Goal: Transaction & Acquisition: Purchase product/service

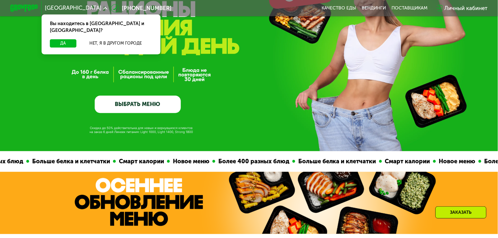
click at [151, 101] on link "ВЫБРАТЬ МЕНЮ" at bounding box center [138, 104] width 86 height 17
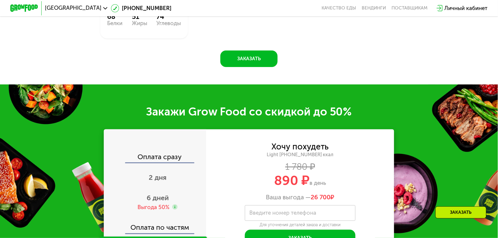
scroll to position [769, 0]
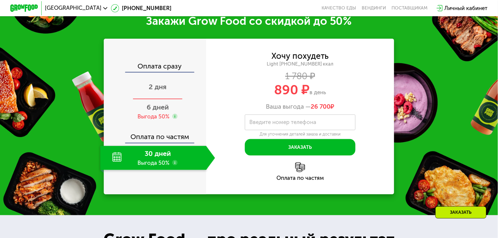
click at [167, 84] on span "2 дня" at bounding box center [158, 87] width 18 height 8
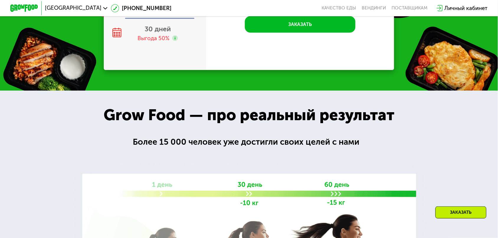
scroll to position [826, 0]
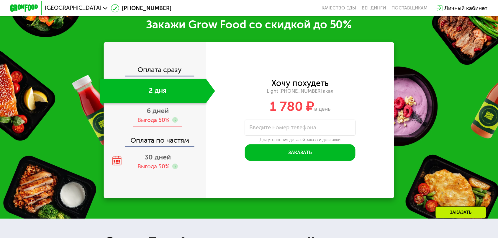
click at [169, 107] on span "6 дней" at bounding box center [158, 111] width 22 height 8
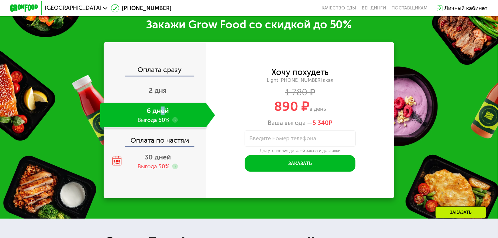
scroll to position [789, 0]
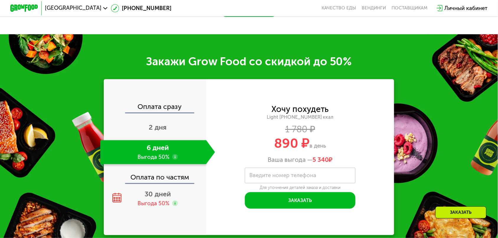
click at [227, 105] on div "Хочу похудеть Light 1000 ~1000 ккал 1 780 ₽ 890 ₽ в день Ваша выгода — 5 340 ₽" at bounding box center [300, 134] width 188 height 58
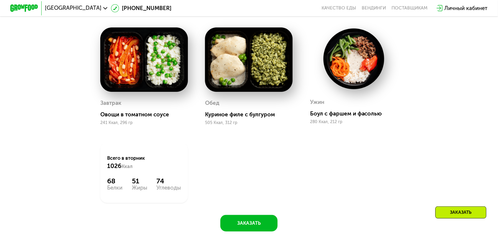
scroll to position [494, 0]
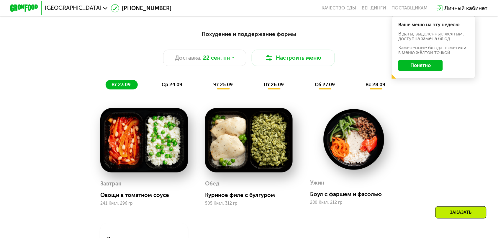
click at [223, 82] on span "чт 25.09" at bounding box center [222, 85] width 19 height 6
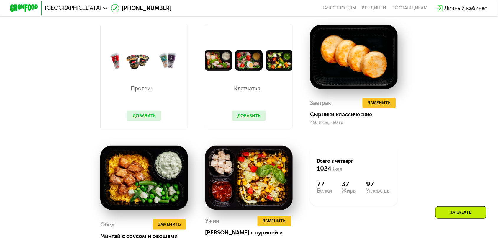
scroll to position [715, 0]
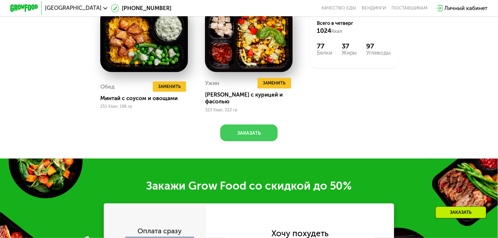
click at [245, 125] on button "Заказать" at bounding box center [249, 133] width 58 height 17
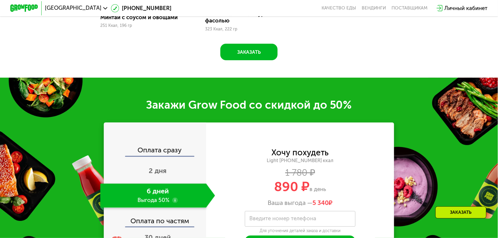
scroll to position [808, 0]
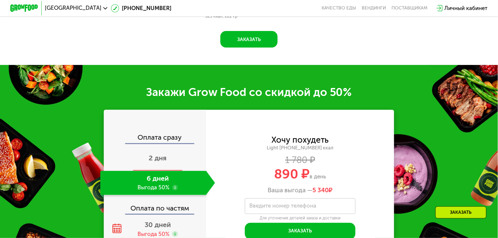
click at [166, 154] on span "2 дня" at bounding box center [158, 158] width 18 height 8
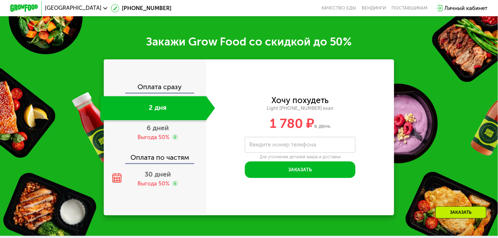
scroll to position [0, 0]
click at [170, 120] on div "6 дней Выгода 50%" at bounding box center [157, 132] width 115 height 24
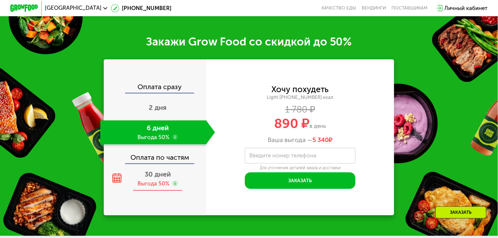
click at [166, 180] on div "Выгода 50%" at bounding box center [153, 184] width 32 height 8
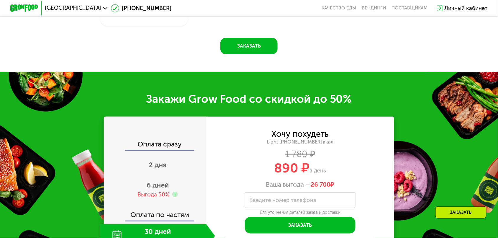
scroll to position [735, 0]
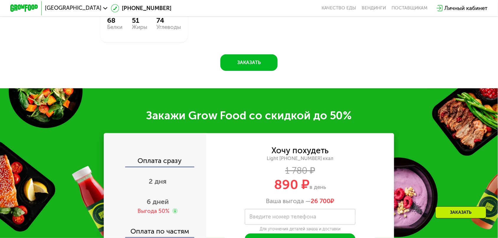
click at [270, 215] on label "Введите номер телефона" at bounding box center [282, 217] width 67 height 4
click at [270, 209] on input "Введите номер телефона" at bounding box center [300, 217] width 111 height 16
type input "**********"
click at [270, 233] on button "Заказать" at bounding box center [300, 241] width 111 height 17
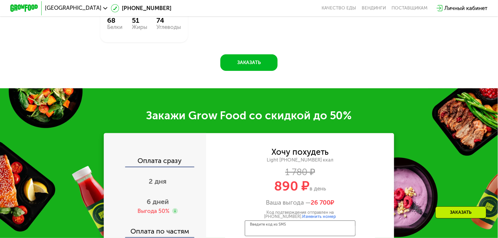
click at [271, 220] on input "Введите код из SMS" at bounding box center [300, 228] width 111 height 16
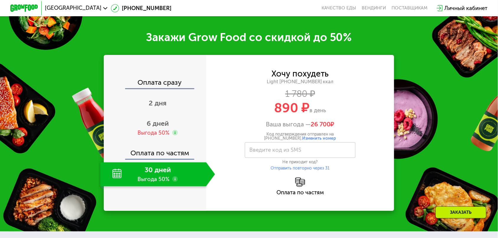
scroll to position [772, 0]
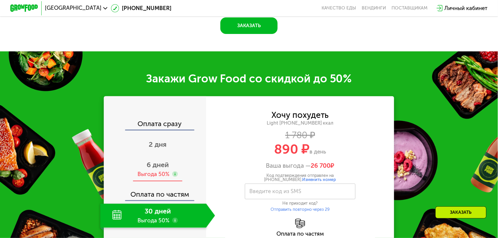
click at [163, 161] on span "6 дней" at bounding box center [158, 165] width 22 height 8
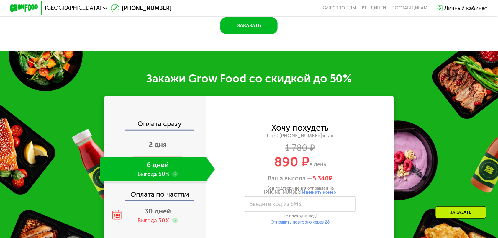
click at [167, 140] on span "2 дня" at bounding box center [158, 144] width 18 height 8
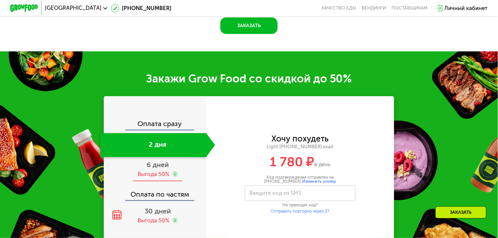
click at [163, 157] on div "6 дней Выгода 50%" at bounding box center [157, 169] width 115 height 24
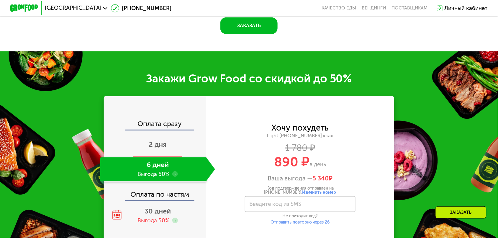
click at [164, 133] on div "2 дня" at bounding box center [157, 145] width 115 height 24
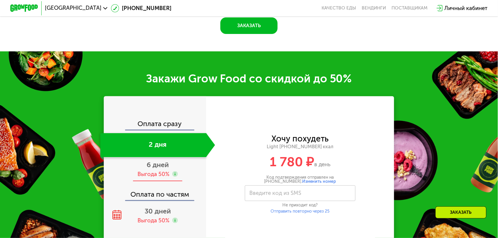
click at [165, 161] on span "6 дней" at bounding box center [158, 165] width 22 height 8
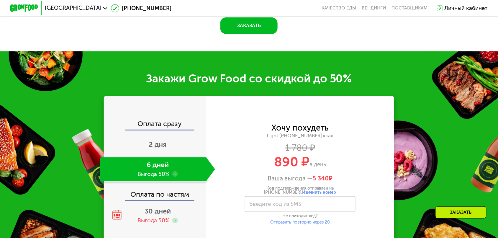
click at [294, 220] on div "Отправить повторно через 20" at bounding box center [300, 222] width 111 height 4
click at [178, 171] on use at bounding box center [175, 174] width 6 height 6
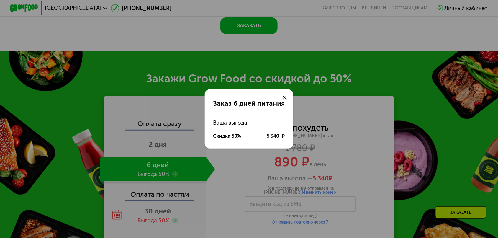
click at [283, 100] on icon at bounding box center [285, 98] width 4 height 4
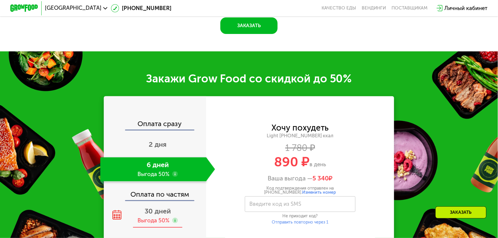
click at [178, 217] on use at bounding box center [175, 220] width 6 height 6
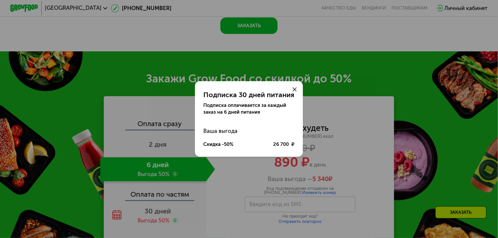
click at [293, 91] on icon at bounding box center [295, 89] width 4 height 4
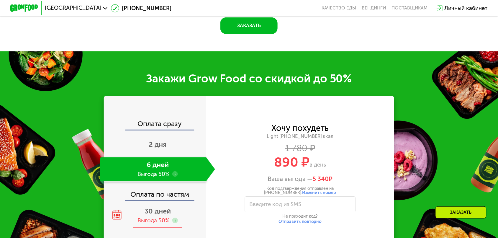
click at [176, 204] on div "30 дней Выгода 50%" at bounding box center [157, 216] width 115 height 24
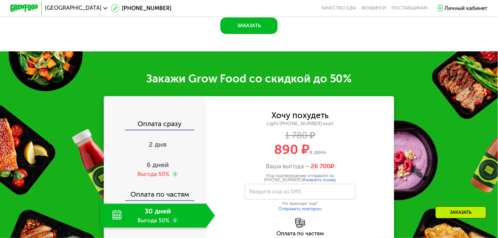
click at [297, 207] on button "Отправить повторно" at bounding box center [300, 209] width 43 height 4
click at [285, 189] on label "Введите код из SMS" at bounding box center [275, 191] width 52 height 4
click at [285, 184] on input "Введите код из SMS" at bounding box center [300, 192] width 111 height 16
drag, startPoint x: 312, startPoint y: 104, endPoint x: 338, endPoint y: 105, distance: 26.3
click at [338, 173] on div "Код подтверждения отправлен на +7 (910) 319-99-04. Изменить номер" at bounding box center [300, 177] width 111 height 8
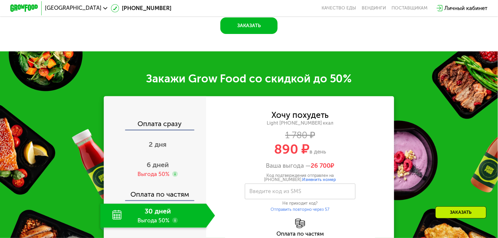
click at [338, 173] on div "Код подтверждения отправлен на +7 (910) 319-99-04. Изменить номер" at bounding box center [300, 177] width 111 height 8
click at [445, 8] on div "Личный кабинет" at bounding box center [466, 8] width 43 height 8
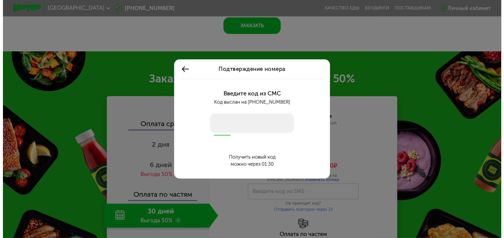
scroll to position [0, 0]
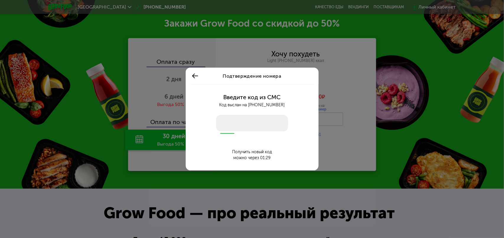
click at [240, 125] on input "number" at bounding box center [252, 123] width 72 height 17
click at [239, 120] on input "number" at bounding box center [252, 123] width 72 height 17
click at [243, 118] on input "number" at bounding box center [252, 123] width 72 height 17
click at [247, 124] on input "number" at bounding box center [252, 123] width 72 height 17
click at [268, 122] on input "number" at bounding box center [252, 123] width 72 height 17
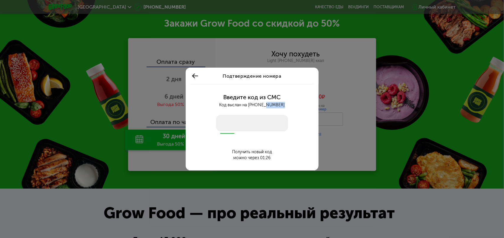
drag, startPoint x: 258, startPoint y: 105, endPoint x: 275, endPoint y: 102, distance: 17.3
click at [271, 104] on div "Код выслан на +7 (910) 319-99-04" at bounding box center [252, 105] width 126 height 6
click at [275, 102] on div "Код выслан на +7 (910) 319-99-04" at bounding box center [252, 105] width 126 height 6
click at [256, 102] on div "Код выслан на +7 (910) 319-99-04" at bounding box center [252, 105] width 126 height 6
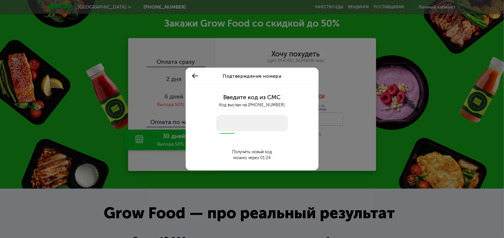
click at [264, 104] on div "Код выслан на +7 (910) 319-99-04" at bounding box center [252, 105] width 126 height 6
click at [275, 105] on div "Код выслан на +7 (910) 319-99-04" at bounding box center [252, 105] width 126 height 6
click at [283, 104] on div "Код выслан на +7 (910) 319-99-04" at bounding box center [252, 105] width 126 height 6
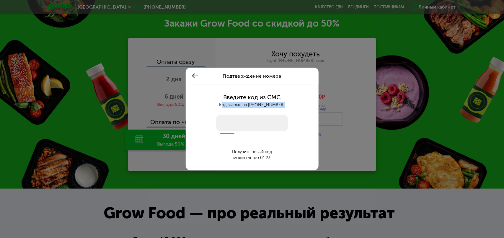
click at [283, 104] on div "Код выслан на +7 (910) 319-99-04" at bounding box center [252, 105] width 126 height 6
click at [300, 106] on div "Код выслан на +7 (910) 319-99-04" at bounding box center [252, 105] width 126 height 6
click at [232, 129] on input "number" at bounding box center [252, 123] width 72 height 17
click at [242, 120] on input "number" at bounding box center [252, 123] width 72 height 17
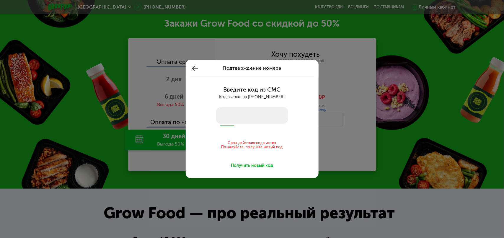
click at [257, 166] on div "Получить новый код" at bounding box center [252, 166] width 42 height 6
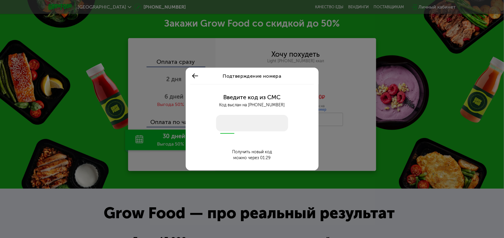
click at [263, 121] on input "number" at bounding box center [252, 123] width 72 height 17
drag, startPoint x: 221, startPoint y: 120, endPoint x: 229, endPoint y: 121, distance: 7.4
click at [222, 120] on input "number" at bounding box center [252, 123] width 72 height 17
click at [229, 121] on input "number" at bounding box center [252, 123] width 72 height 17
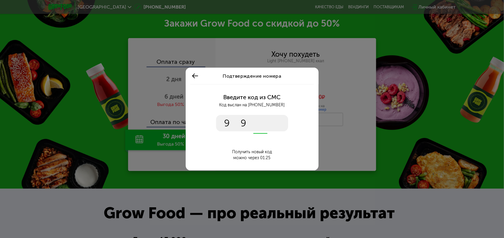
type input "*"
type input "****"
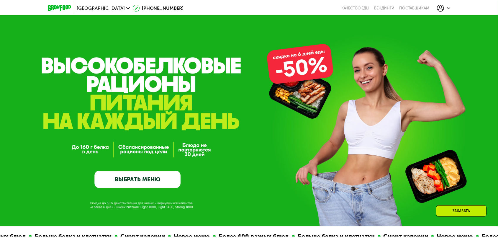
scroll to position [772, 0]
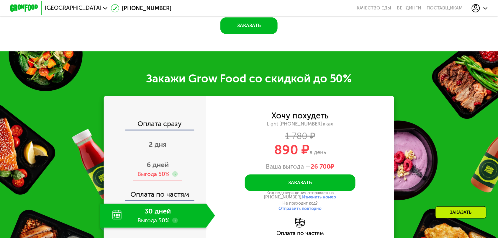
click at [169, 170] on div "Выгода 50%" at bounding box center [153, 174] width 32 height 8
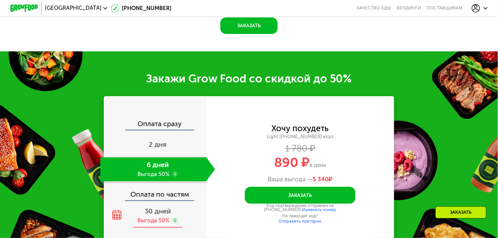
click at [169, 217] on div "Выгода 50%" at bounding box center [153, 221] width 32 height 8
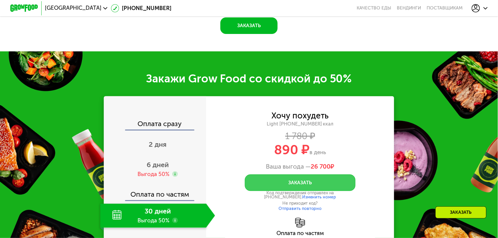
click at [283, 174] on button "Заказать" at bounding box center [300, 182] width 111 height 17
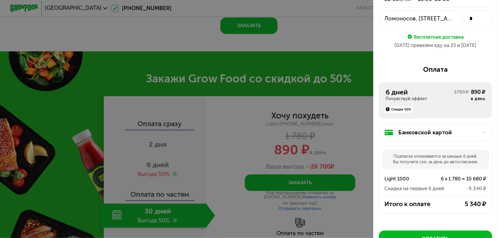
scroll to position [46, 0]
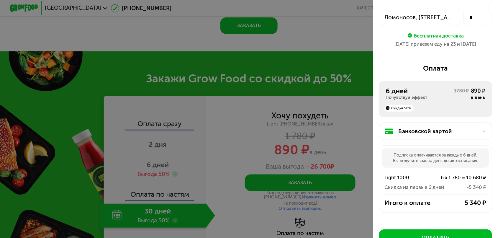
click at [347, 88] on div at bounding box center [249, 119] width 498 height 238
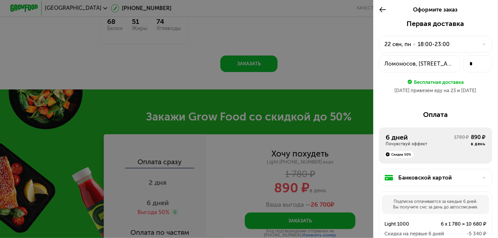
scroll to position [661, 0]
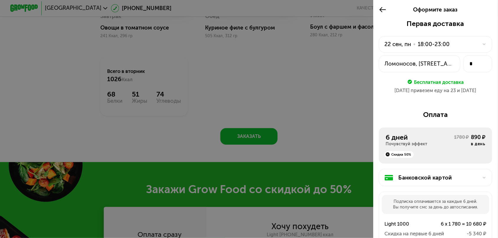
click at [386, 7] on use at bounding box center [383, 9] width 6 height 5
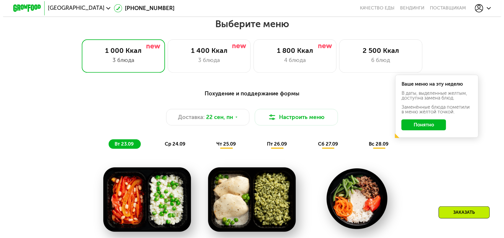
scroll to position [440, 0]
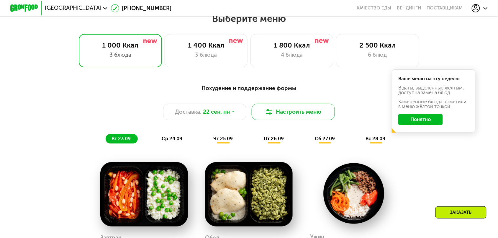
click at [289, 104] on button "Настроить меню" at bounding box center [293, 112] width 83 height 17
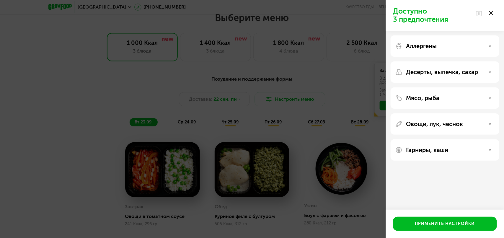
click at [479, 91] on div "Мясо, рыба" at bounding box center [444, 97] width 109 height 21
drag, startPoint x: 480, startPoint y: 92, endPoint x: 482, endPoint y: 95, distance: 3.3
click at [482, 95] on div "Мясо, рыба" at bounding box center [444, 97] width 109 height 21
click at [483, 98] on div "Мясо, рыба" at bounding box center [444, 97] width 99 height 7
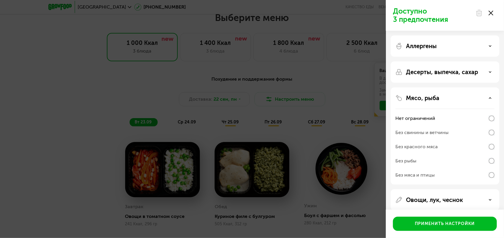
click at [483, 77] on div "Десерты, выпечка, сахар" at bounding box center [444, 71] width 109 height 21
click at [482, 97] on div "Мясо, рыба" at bounding box center [444, 97] width 99 height 7
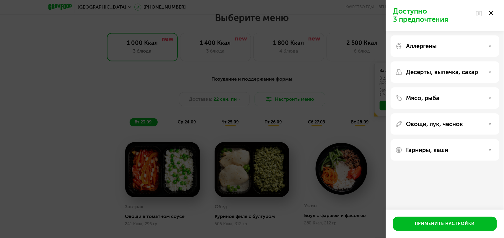
click at [492, 45] on div "Аллергены" at bounding box center [444, 45] width 99 height 7
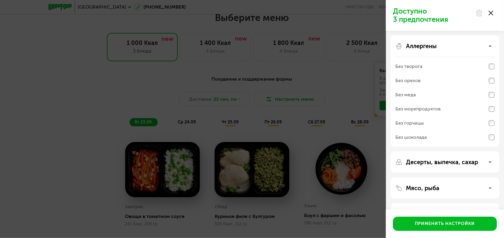
click at [492, 45] on div "Аллергены" at bounding box center [444, 45] width 99 height 7
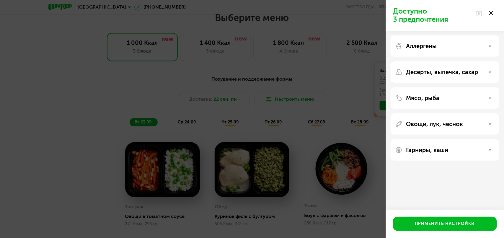
click at [487, 73] on div "Десерты, выпечка, сахар" at bounding box center [444, 71] width 99 height 7
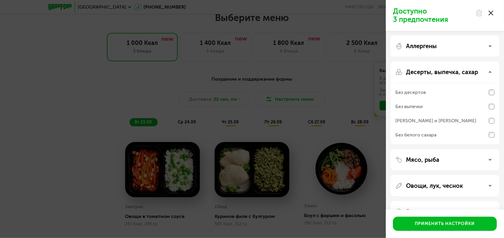
click at [487, 72] on div "Десерты, выпечка, сахар" at bounding box center [444, 71] width 99 height 7
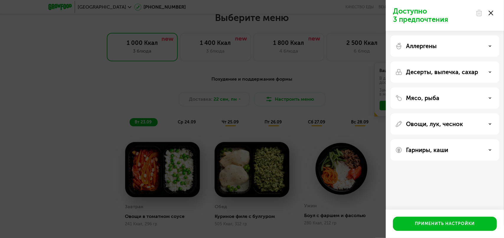
click at [486, 95] on div "Мясо, рыба" at bounding box center [444, 97] width 99 height 7
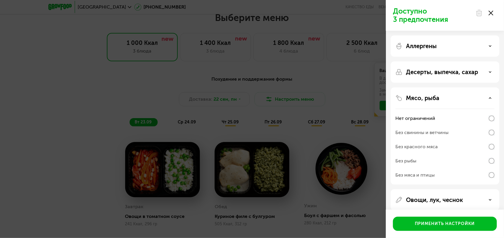
click at [492, 165] on div "Без рыбы" at bounding box center [444, 161] width 99 height 14
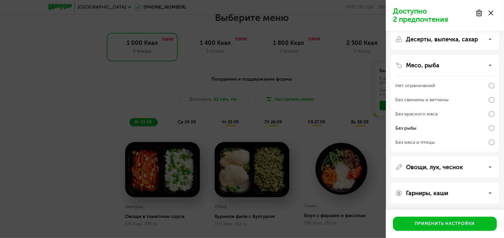
click at [480, 167] on div "Овощи, лук, чеснок" at bounding box center [444, 166] width 99 height 7
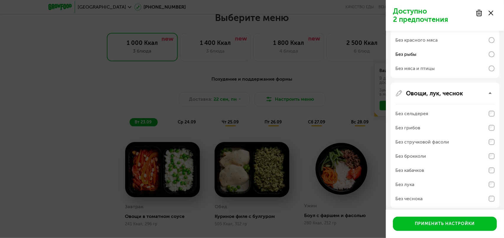
scroll to position [137, 0]
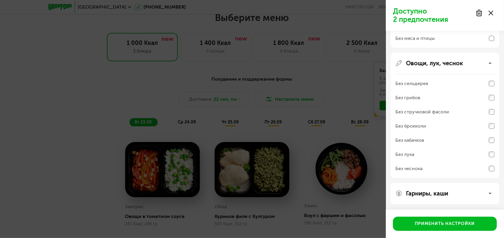
click at [469, 194] on div "Гарниры, каши" at bounding box center [444, 193] width 99 height 7
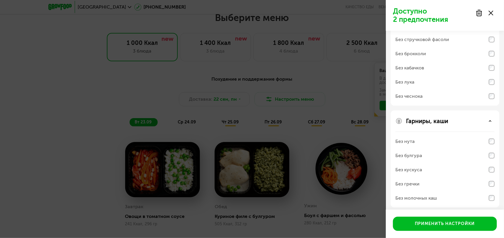
scroll to position [213, 0]
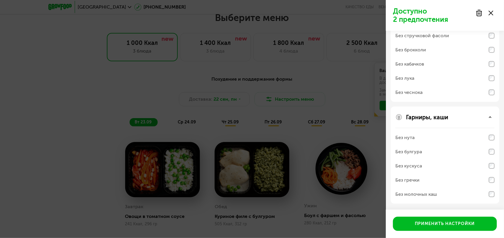
click at [430, 195] on div "Без молочных каш" at bounding box center [416, 194] width 42 height 7
click at [417, 135] on div "Без нута" at bounding box center [444, 137] width 99 height 14
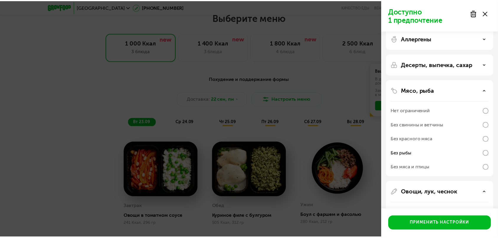
scroll to position [0, 0]
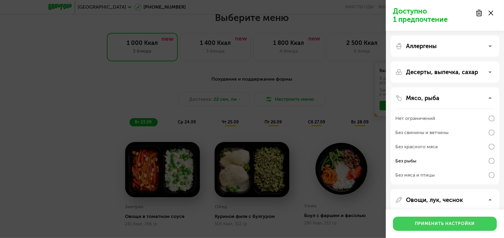
click at [430, 225] on div "Применить настройки" at bounding box center [445, 224] width 60 height 6
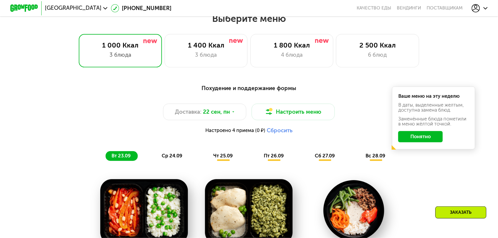
click at [398, 131] on button "Понятно" at bounding box center [420, 136] width 45 height 11
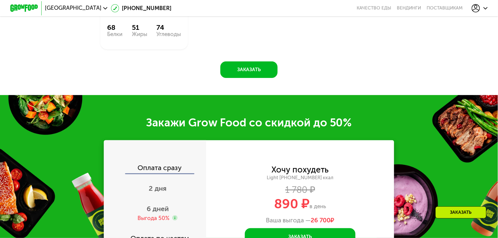
scroll to position [808, 0]
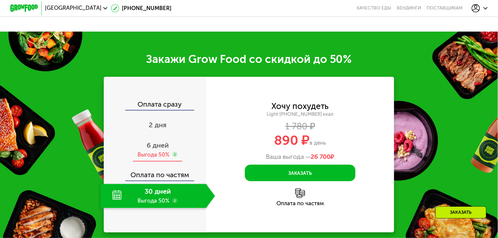
click at [169, 141] on span "6 дней" at bounding box center [158, 145] width 22 height 8
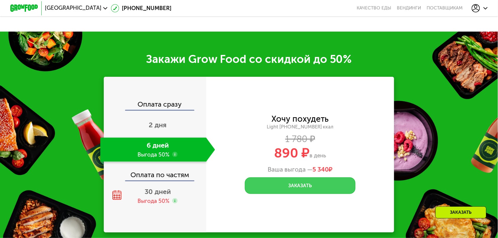
click at [303, 177] on button "Заказать" at bounding box center [300, 185] width 111 height 17
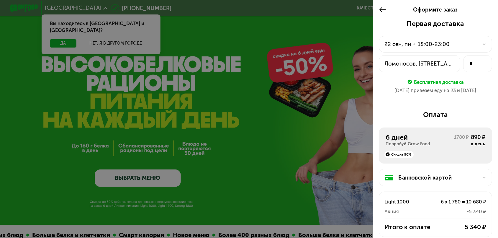
click at [387, 9] on icon at bounding box center [383, 10] width 8 height 8
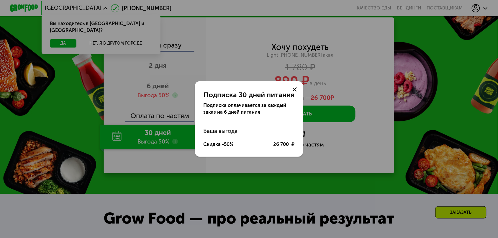
click at [293, 91] on icon at bounding box center [295, 89] width 4 height 4
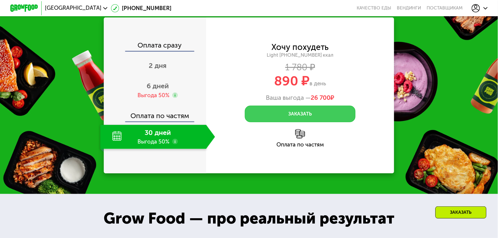
click at [292, 106] on button "Заказать" at bounding box center [300, 114] width 111 height 17
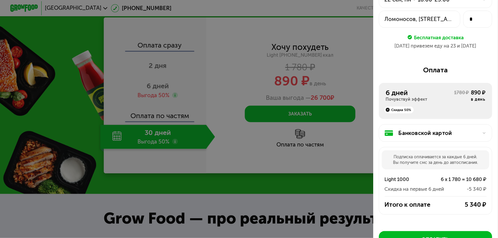
scroll to position [46, 0]
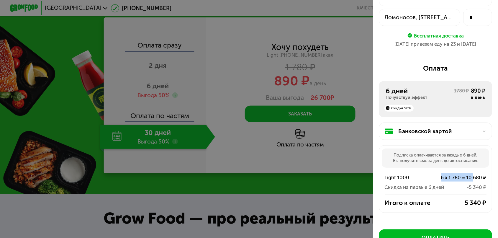
drag, startPoint x: 442, startPoint y: 144, endPoint x: 477, endPoint y: 146, distance: 35.2
click at [474, 173] on div "6 x 1 780 = 10 680 ₽" at bounding box center [456, 177] width 61 height 8
click at [479, 173] on div "6 x 1 780 = 10 680 ₽" at bounding box center [456, 177] width 61 height 8
drag, startPoint x: 477, startPoint y: 166, endPoint x: 452, endPoint y: 164, distance: 25.8
click at [448, 199] on div "5 340 ₽" at bounding box center [464, 203] width 46 height 8
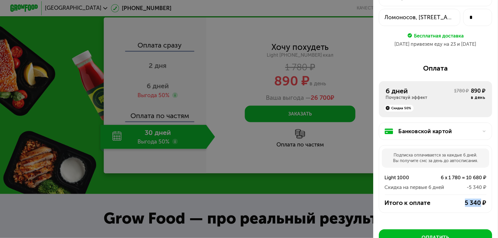
click at [474, 173] on div "6 x 1 780 = 10 680 ₽" at bounding box center [456, 177] width 61 height 8
